Goal: Transaction & Acquisition: Purchase product/service

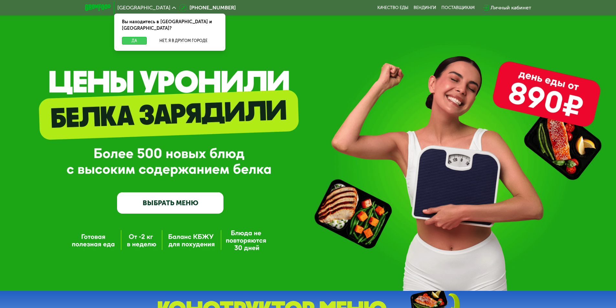
click at [140, 37] on button "Да" at bounding box center [134, 41] width 25 height 8
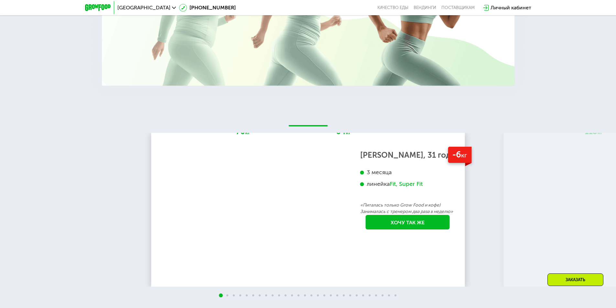
scroll to position [809, 0]
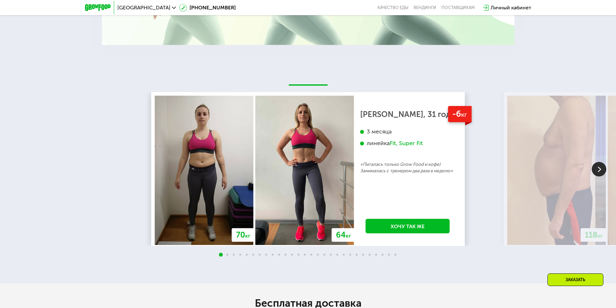
click at [597, 171] on img at bounding box center [599, 169] width 15 height 15
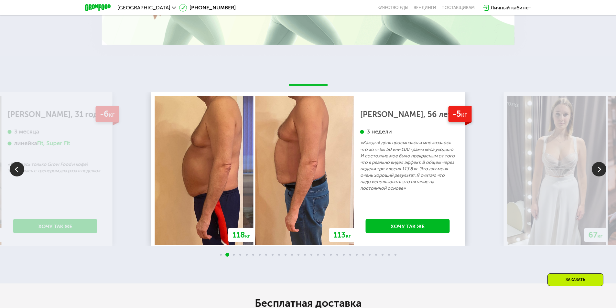
click at [597, 171] on img at bounding box center [599, 169] width 15 height 15
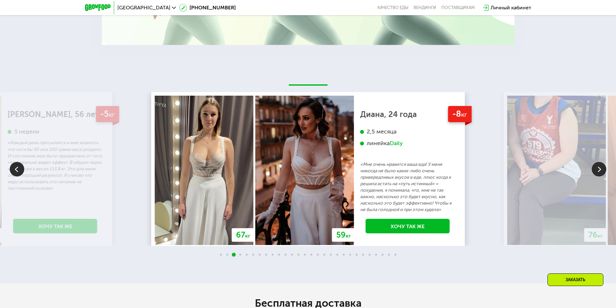
click at [600, 172] on img at bounding box center [599, 169] width 15 height 15
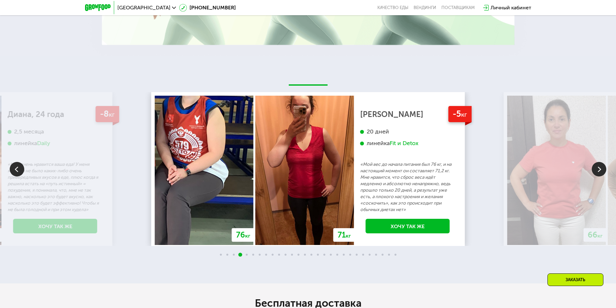
click at [601, 172] on img at bounding box center [599, 169] width 15 height 15
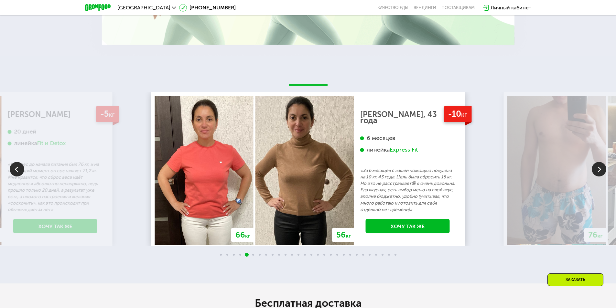
click at [601, 172] on img at bounding box center [599, 169] width 15 height 15
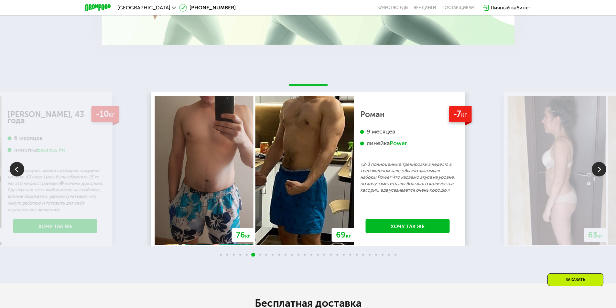
click at [601, 172] on img at bounding box center [599, 169] width 15 height 15
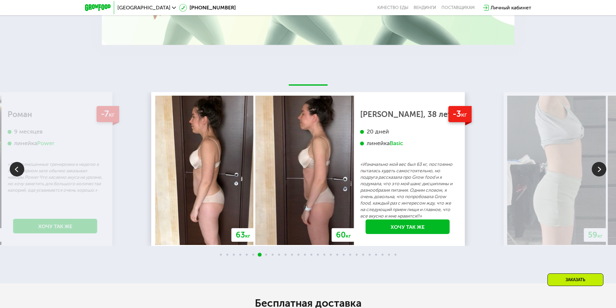
click at [601, 172] on img at bounding box center [599, 169] width 15 height 15
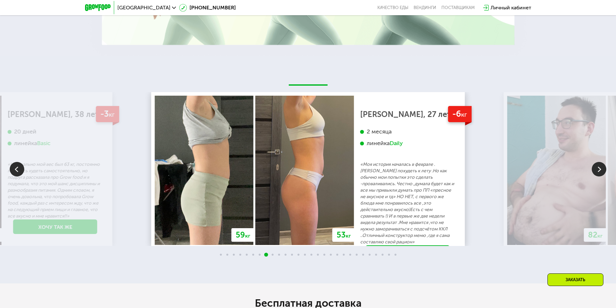
click at [601, 172] on img at bounding box center [599, 169] width 15 height 15
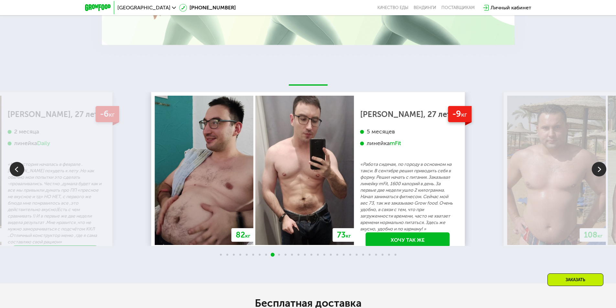
click at [601, 172] on img at bounding box center [599, 169] width 15 height 15
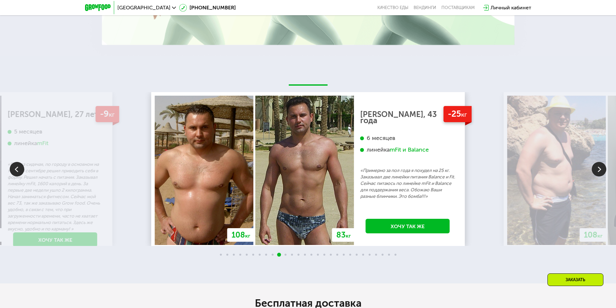
click at [601, 172] on img at bounding box center [599, 169] width 15 height 15
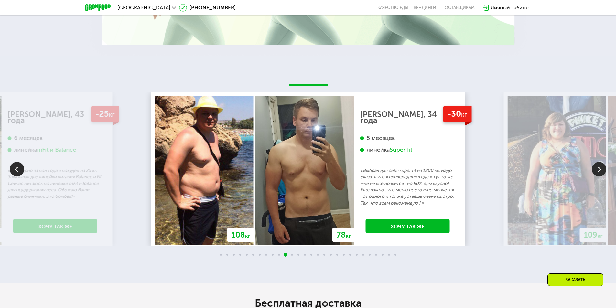
click at [601, 172] on img at bounding box center [599, 169] width 15 height 15
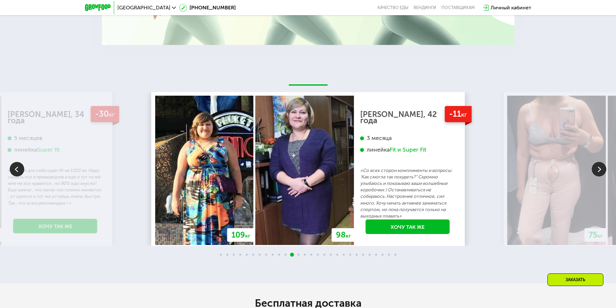
click at [601, 172] on img at bounding box center [599, 169] width 15 height 15
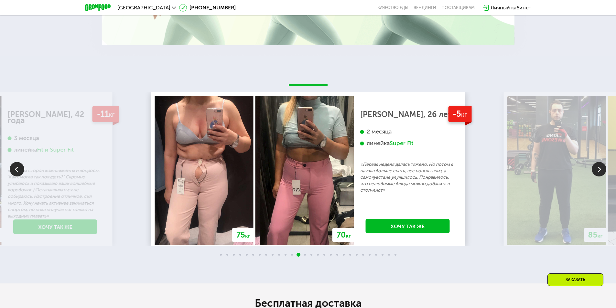
click at [601, 172] on img at bounding box center [599, 169] width 15 height 15
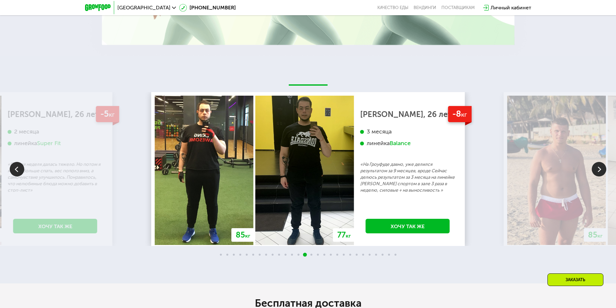
click at [601, 172] on img at bounding box center [599, 169] width 15 height 15
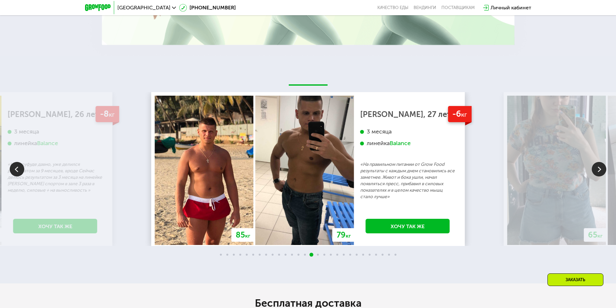
click at [601, 172] on img at bounding box center [599, 169] width 15 height 15
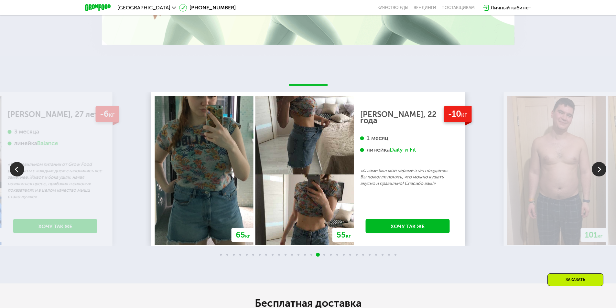
click at [601, 172] on img at bounding box center [599, 169] width 15 height 15
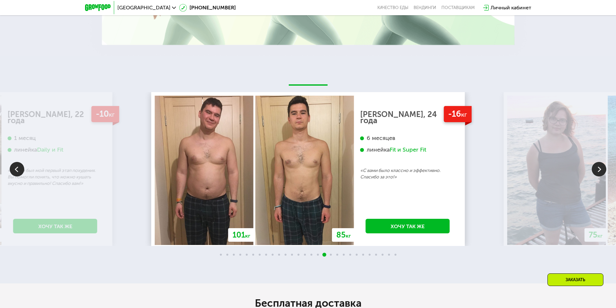
click at [601, 172] on img at bounding box center [599, 169] width 15 height 15
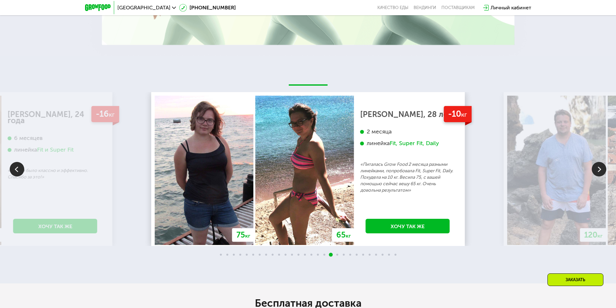
click at [601, 172] on img at bounding box center [599, 169] width 15 height 15
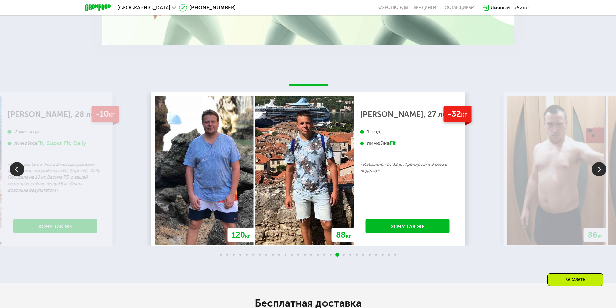
click at [601, 172] on img at bounding box center [599, 169] width 15 height 15
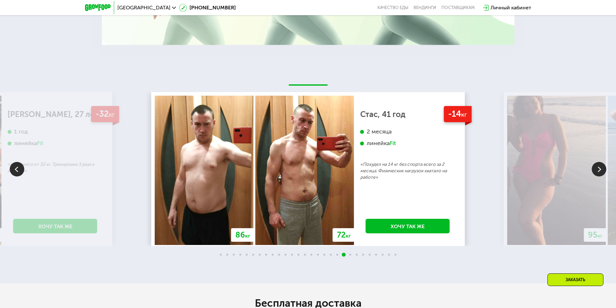
click at [601, 172] on img at bounding box center [599, 169] width 15 height 15
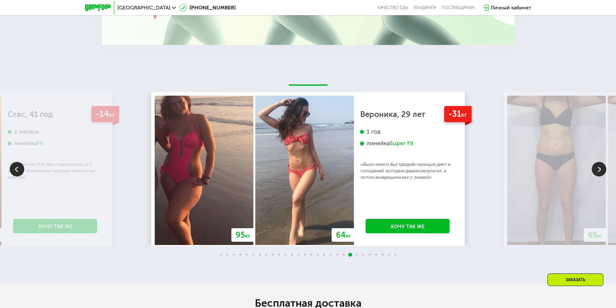
click at [601, 172] on img at bounding box center [599, 169] width 15 height 15
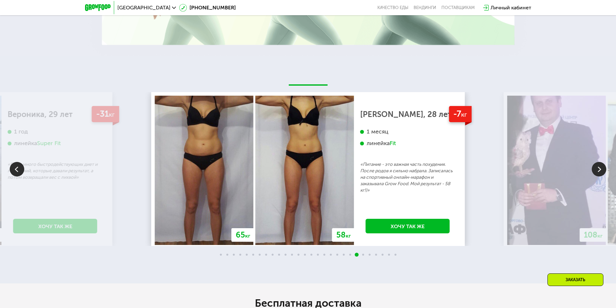
click at [601, 172] on img at bounding box center [599, 169] width 15 height 15
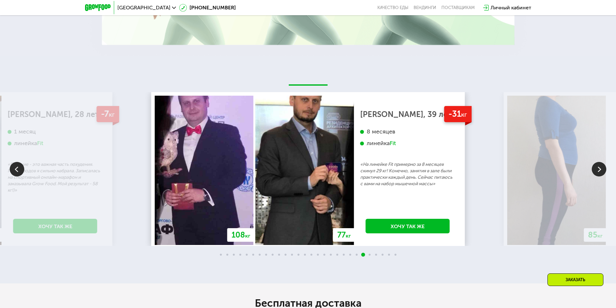
click at [601, 172] on img at bounding box center [599, 169] width 15 height 15
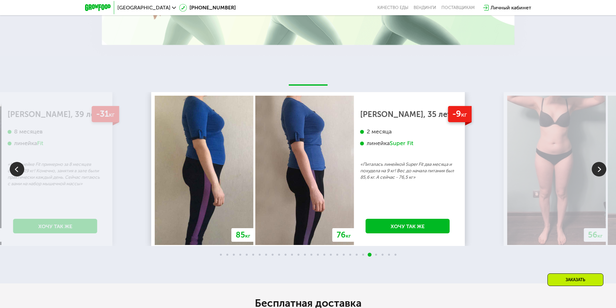
click at [601, 172] on img at bounding box center [599, 169] width 15 height 15
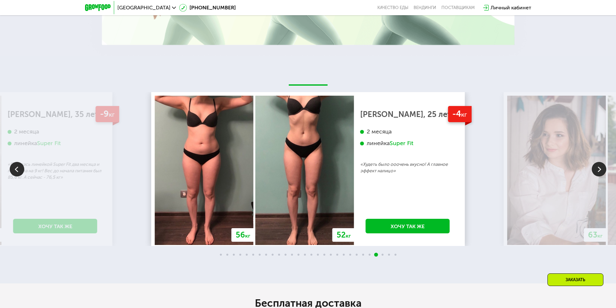
click at [601, 172] on img at bounding box center [599, 169] width 15 height 15
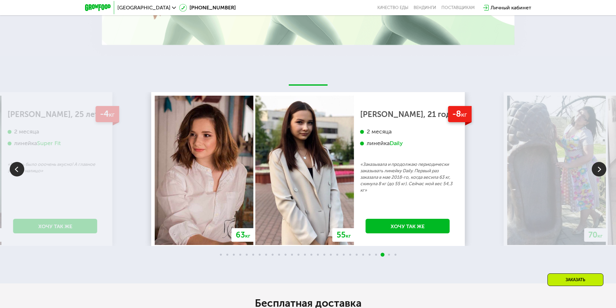
click at [601, 172] on img at bounding box center [599, 169] width 15 height 15
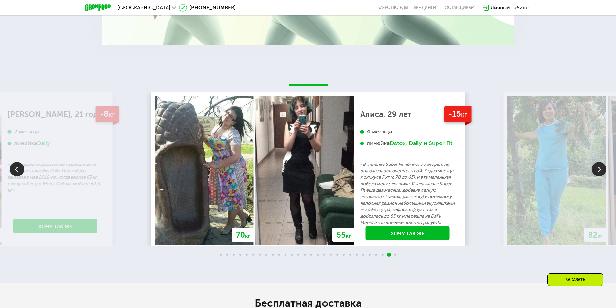
click at [601, 172] on img at bounding box center [599, 169] width 15 height 15
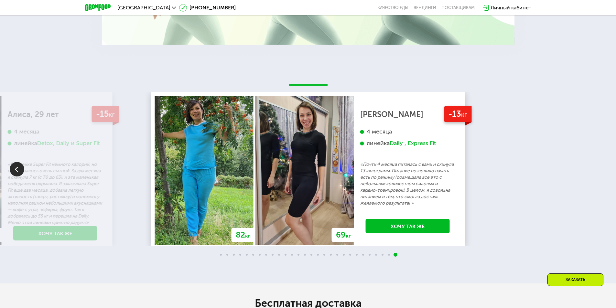
click at [601, 172] on div "70 кг 64 кг -6 кг [PERSON_NAME], 31 год 3 месяца линейка Fit, Super Fit «Питала…" at bounding box center [308, 169] width 616 height 154
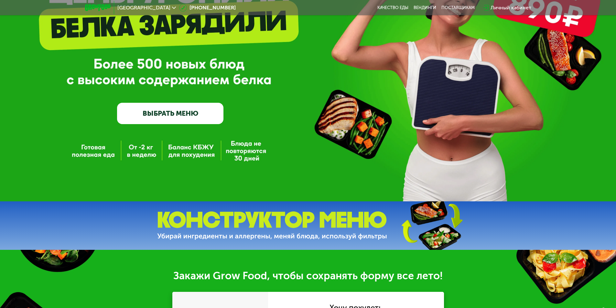
scroll to position [0, 0]
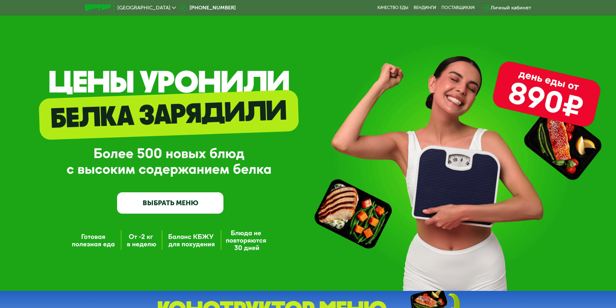
click at [196, 207] on link "ВЫБРАТЬ МЕНЮ" at bounding box center [170, 202] width 106 height 21
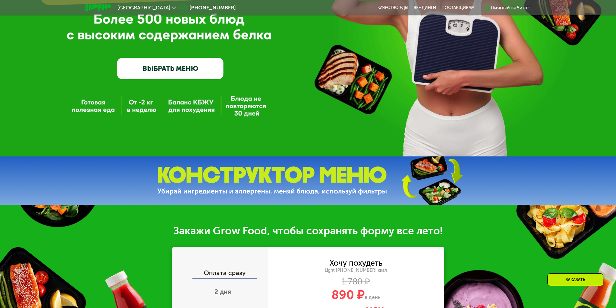
scroll to position [97, 0]
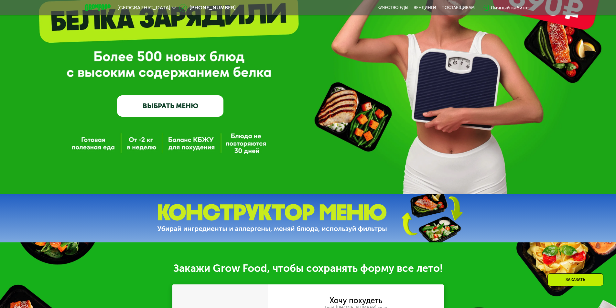
click at [418, 226] on img at bounding box center [432, 218] width 96 height 51
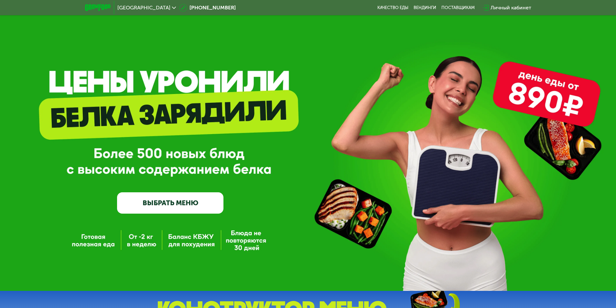
click at [172, 208] on link "ВЫБРАТЬ МЕНЮ" at bounding box center [170, 202] width 106 height 21
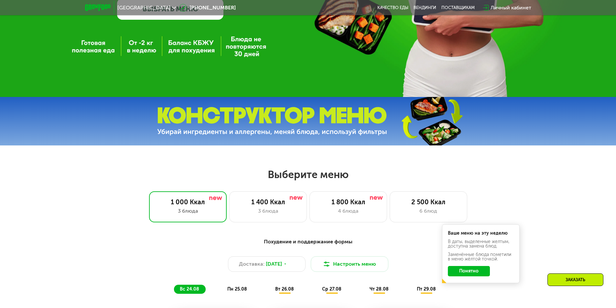
scroll to position [259, 0]
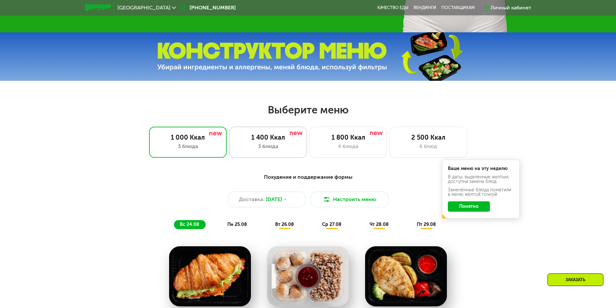
click at [310, 144] on div "1 400 Ккал 3 блюда" at bounding box center [349, 142] width 78 height 31
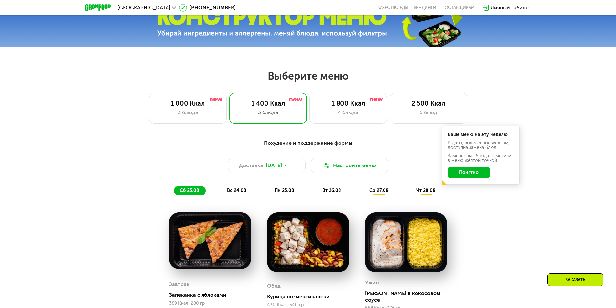
scroll to position [291, 0]
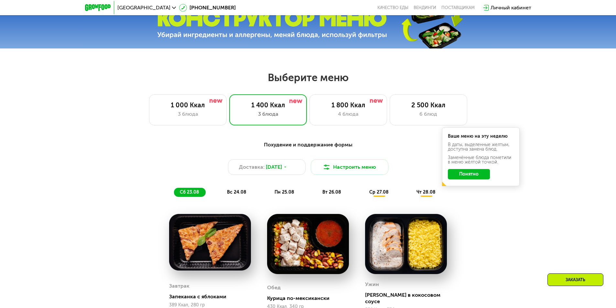
click at [483, 179] on button "Понятно" at bounding box center [469, 174] width 42 height 10
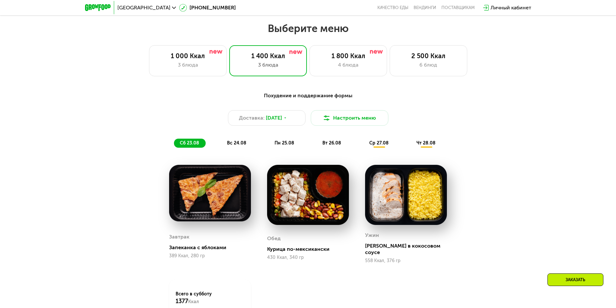
scroll to position [323, 0]
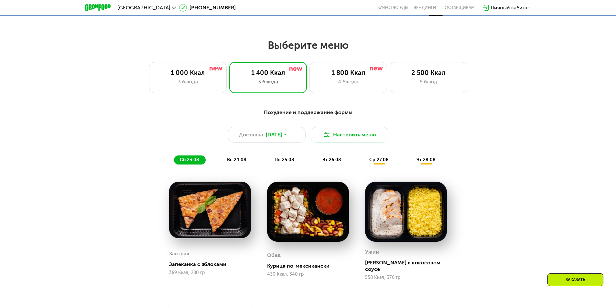
click at [243, 162] on span "вс 24.08" at bounding box center [236, 159] width 19 height 5
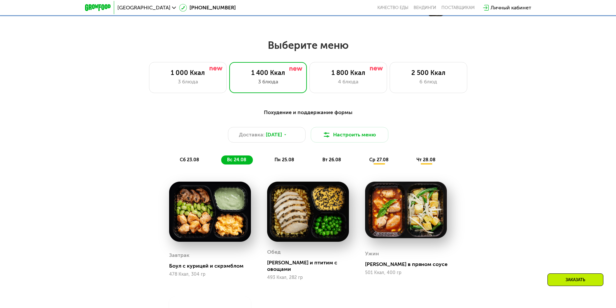
click at [289, 161] on span "пн 25.08" at bounding box center [285, 159] width 20 height 5
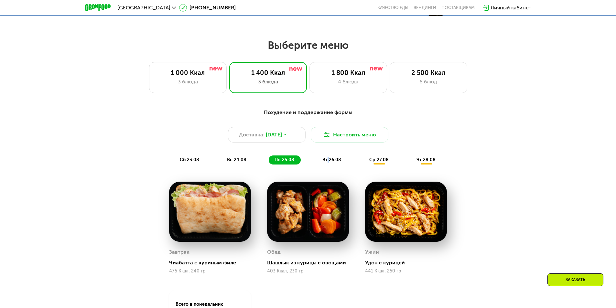
click at [329, 163] on span "вт 26.08" at bounding box center [332, 159] width 19 height 5
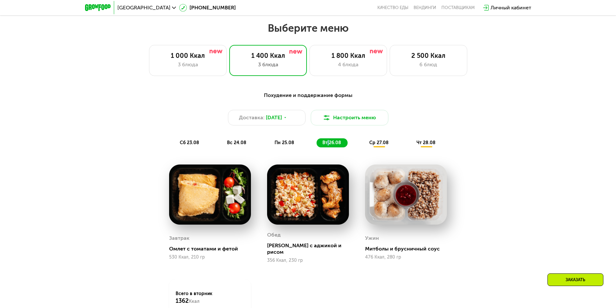
scroll to position [356, 0]
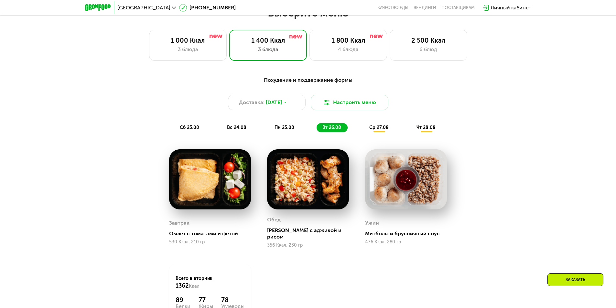
click at [386, 127] on span "ср 27.08" at bounding box center [378, 127] width 19 height 5
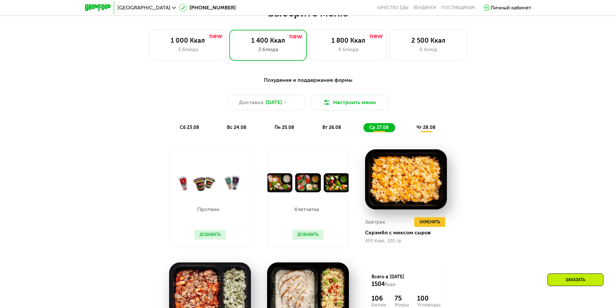
click at [431, 129] on span "чт 28.08" at bounding box center [426, 127] width 19 height 5
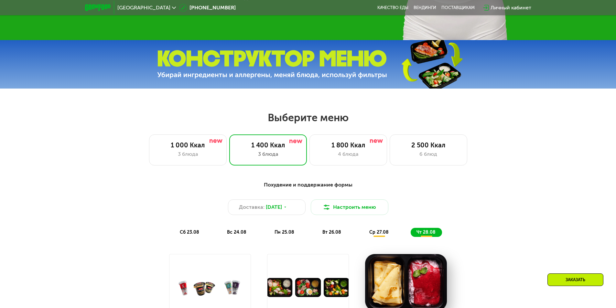
scroll to position [259, 0]
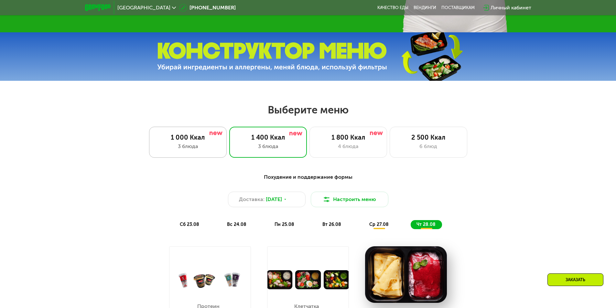
click at [192, 141] on div "1 000 Ккал" at bounding box center [188, 138] width 64 height 8
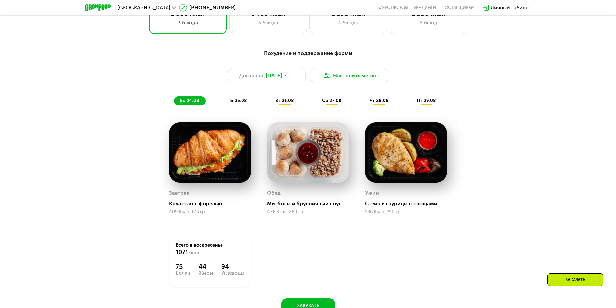
scroll to position [388, 0]
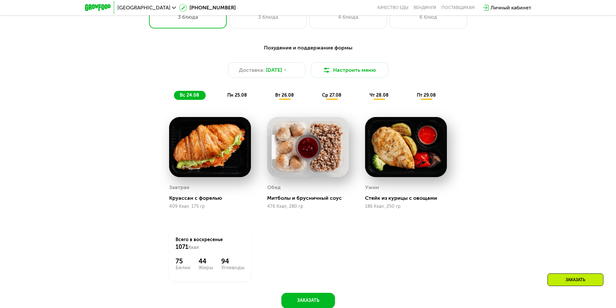
click at [242, 94] on span "пн 25.08" at bounding box center [237, 95] width 20 height 5
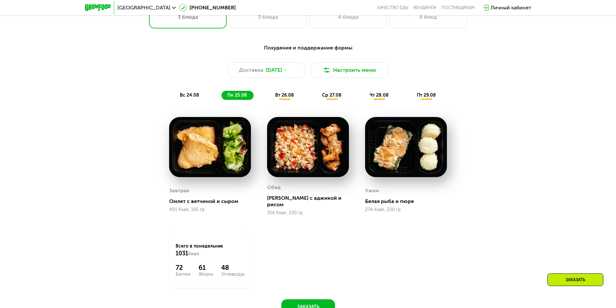
click at [286, 96] on span "вт 26.08" at bounding box center [284, 95] width 19 height 5
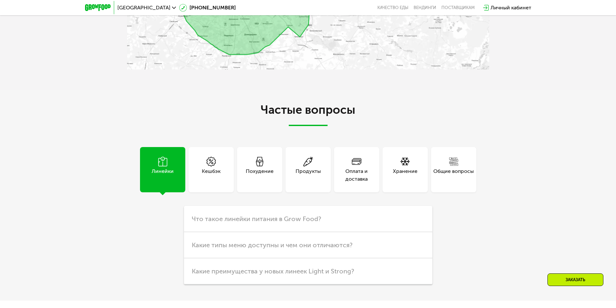
scroll to position [1650, 0]
